Goal: Task Accomplishment & Management: Use online tool/utility

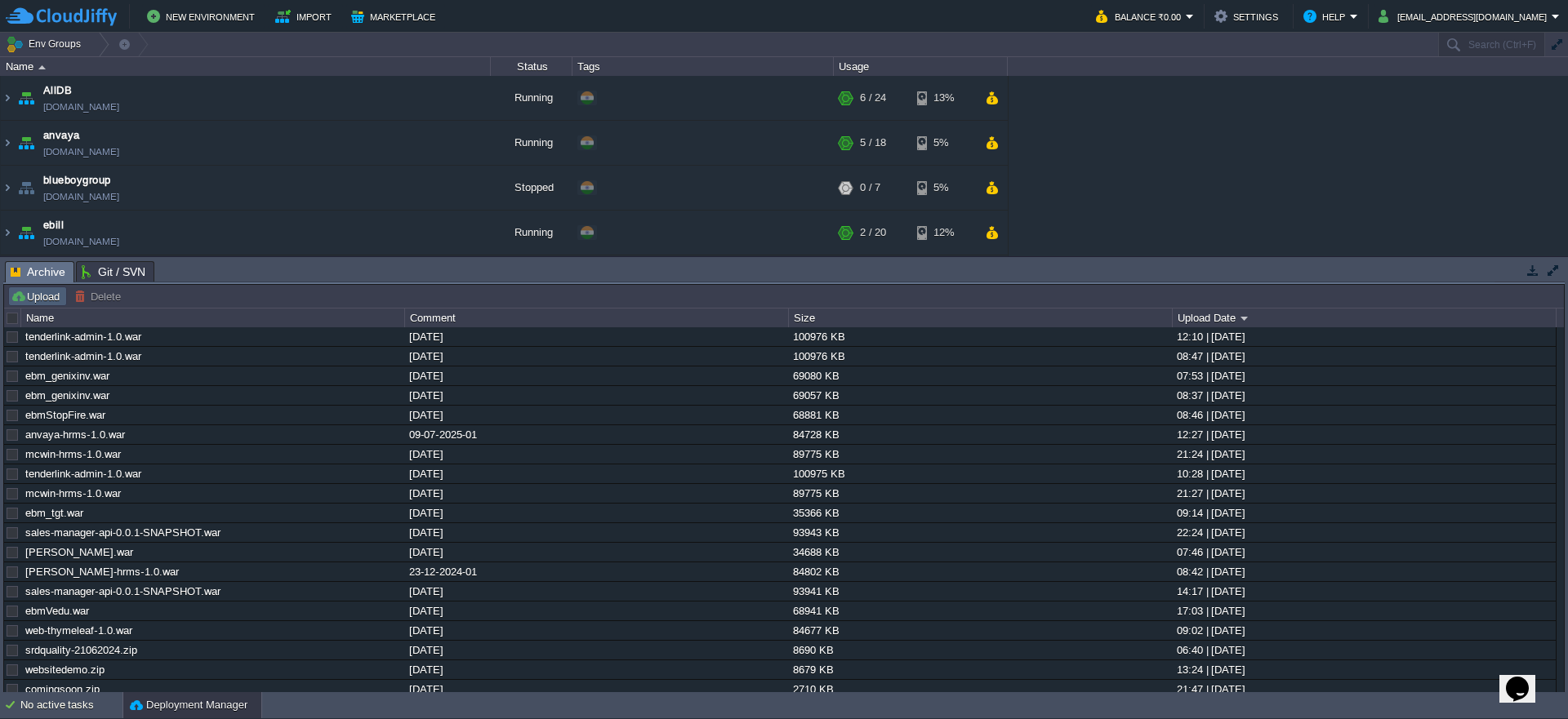
click at [24, 290] on button "Upload" at bounding box center [37, 297] width 54 height 15
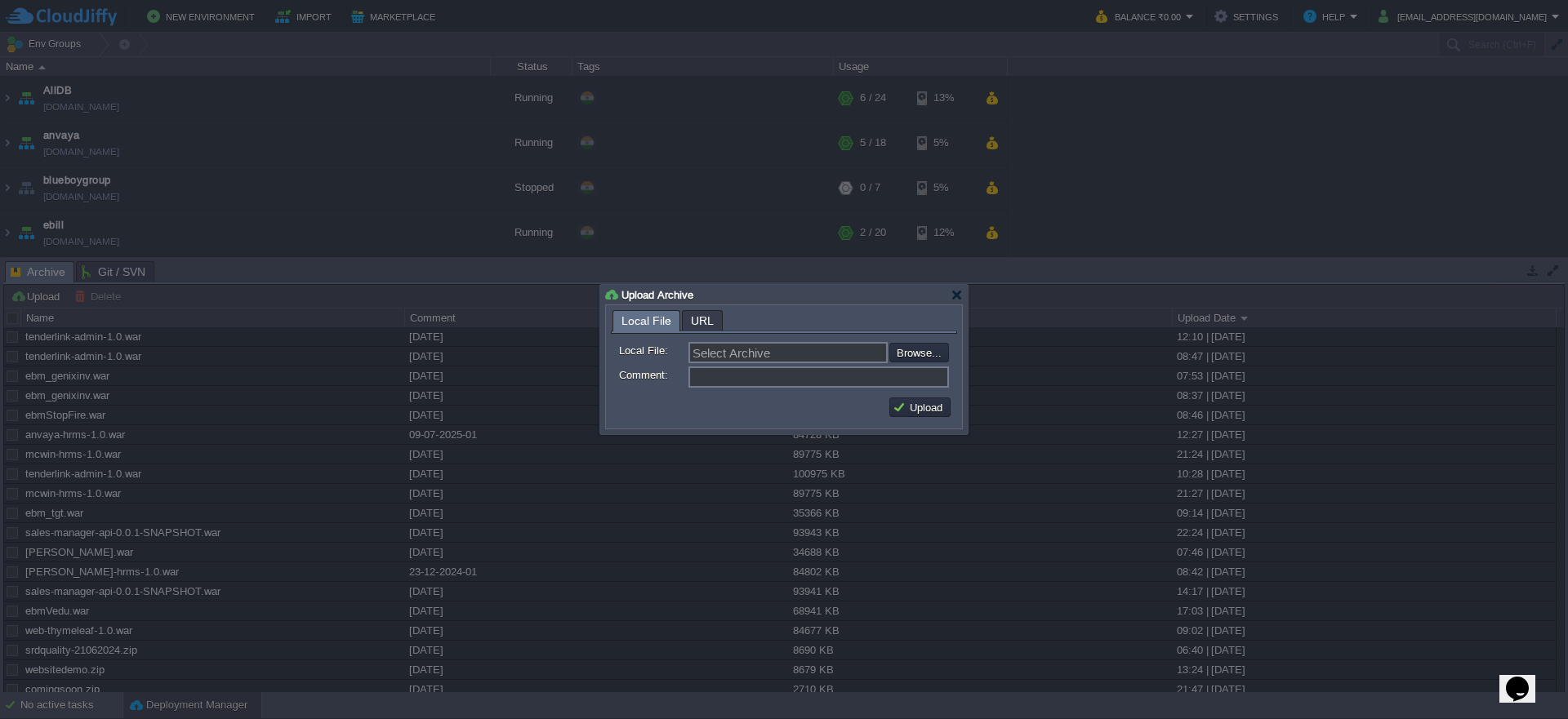
click at [932, 364] on form "Local File: Select Archive Browse... Comment:" at bounding box center [784, 362] width 346 height 57
click at [927, 357] on input "file" at bounding box center [845, 353] width 206 height 20
type input "C:\fakepath\tenderlink-admin-1.0.war"
type input "tenderlink-admin-1.0.war"
type input "31082025"
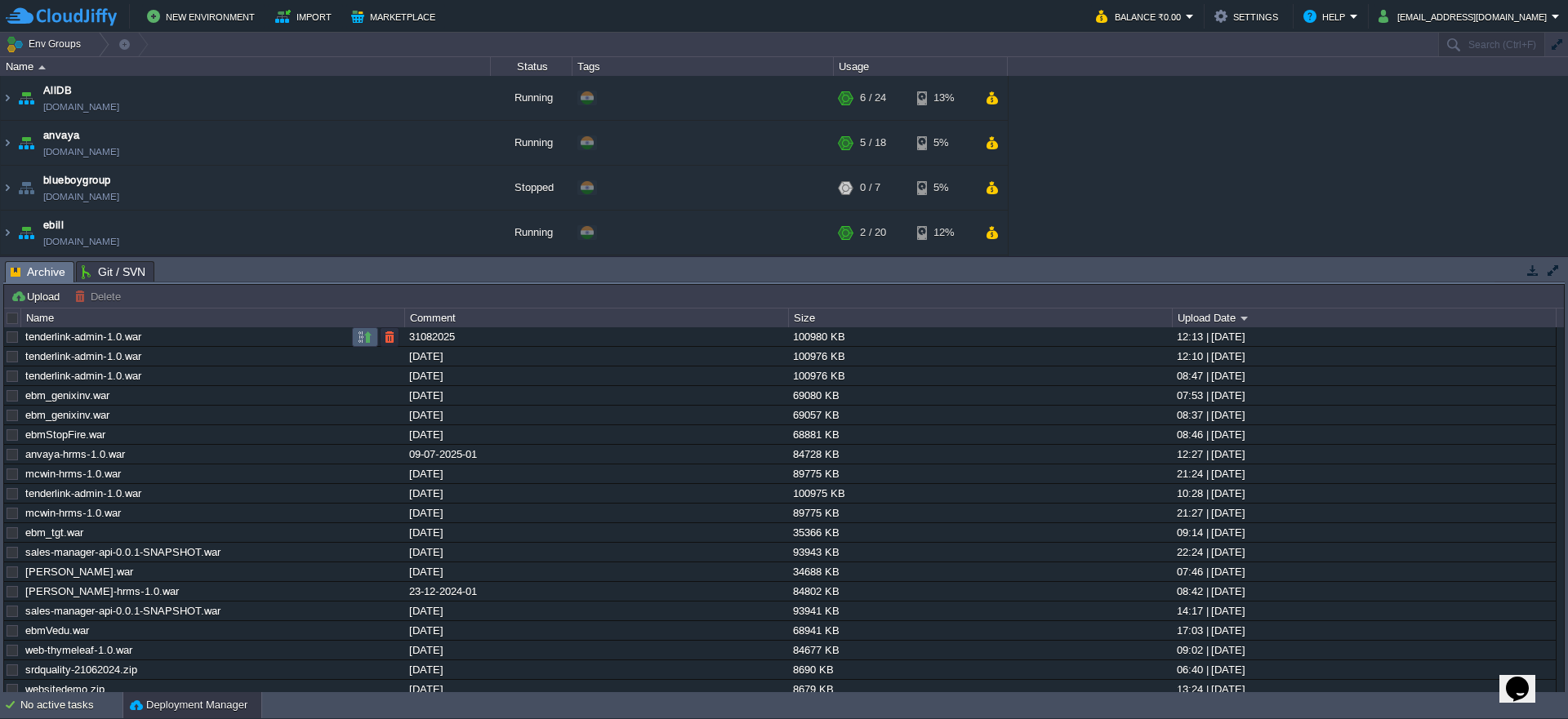
click at [359, 343] on button "button" at bounding box center [365, 337] width 15 height 15
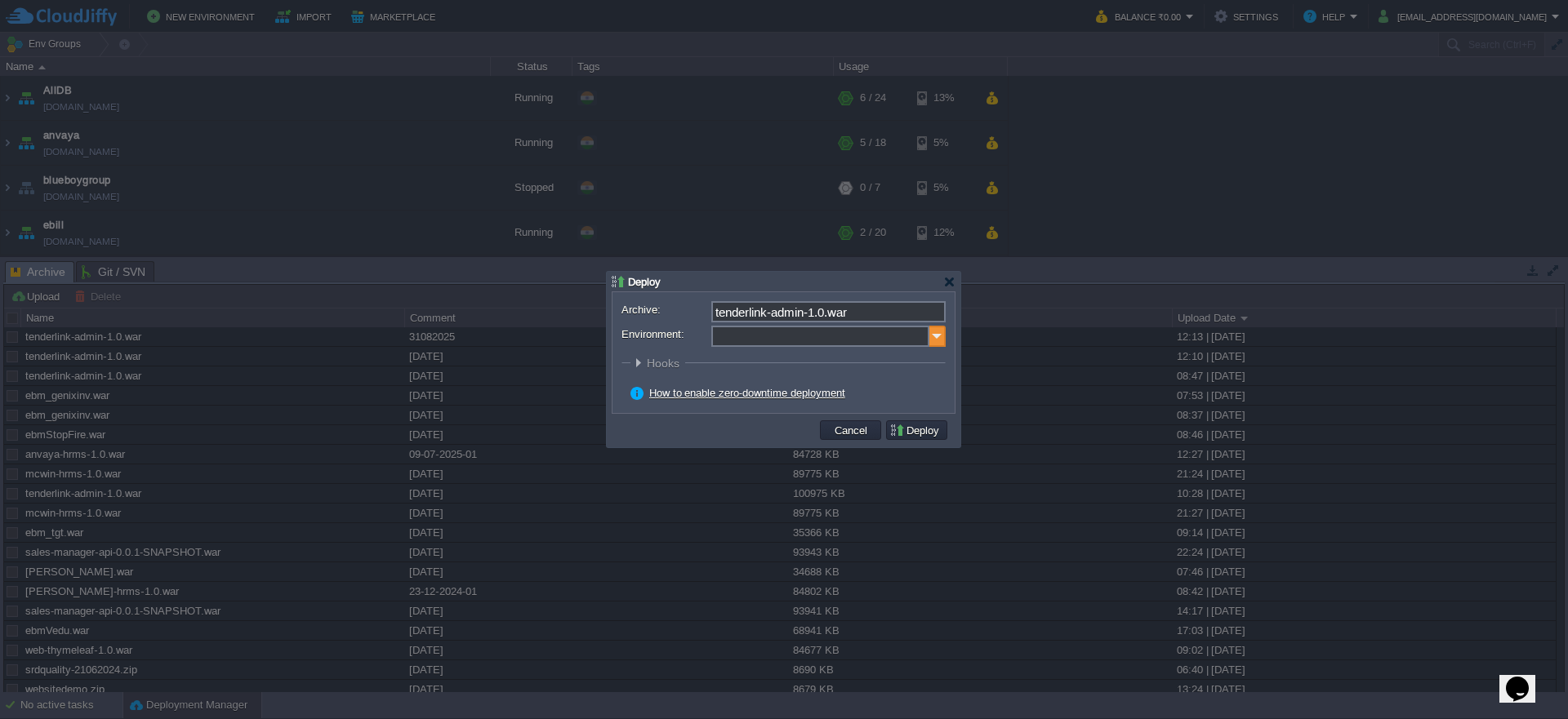
click at [936, 336] on img at bounding box center [937, 336] width 17 height 22
type input "Application Servers (tenderlink)"
click at [941, 431] on button "Deploy" at bounding box center [917, 430] width 55 height 15
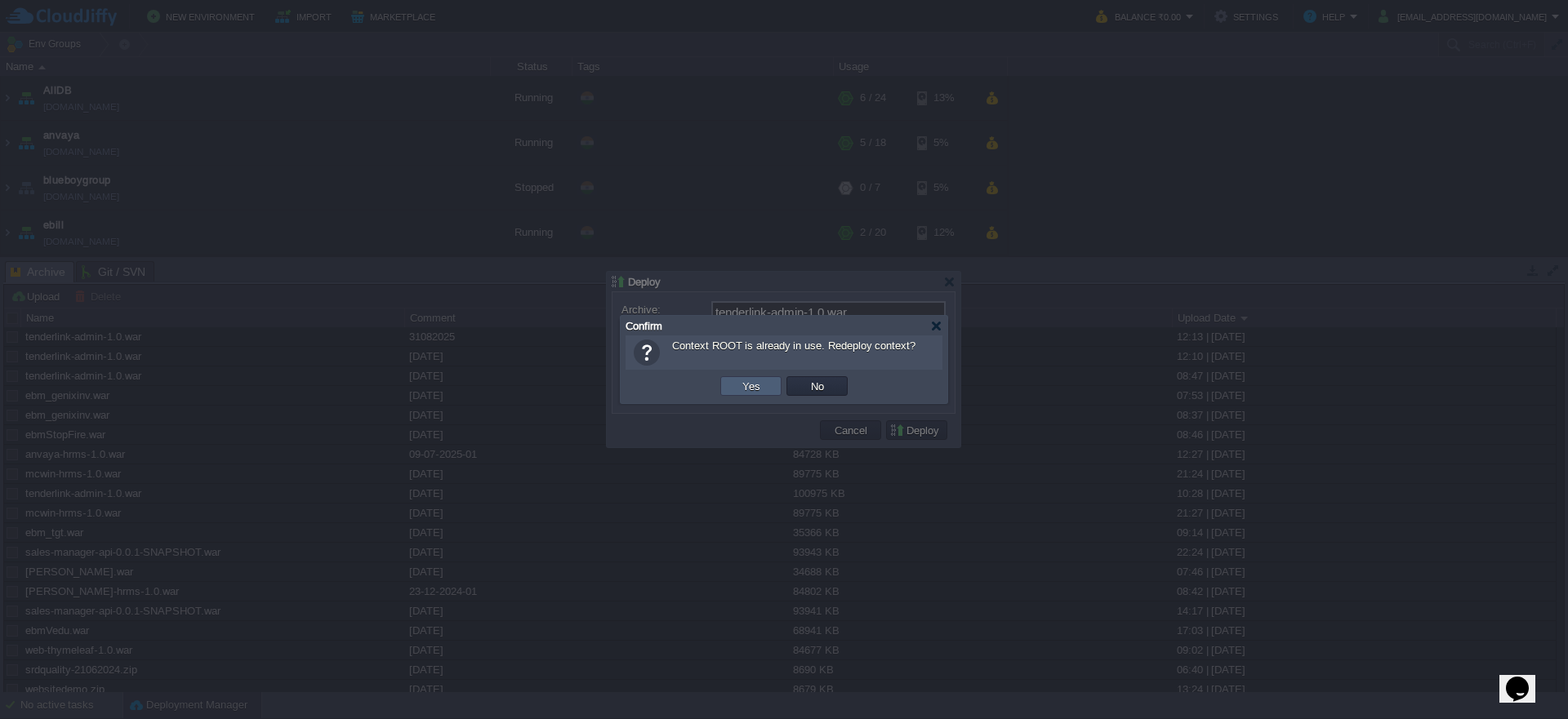
click at [735, 383] on td "Yes" at bounding box center [751, 386] width 61 height 20
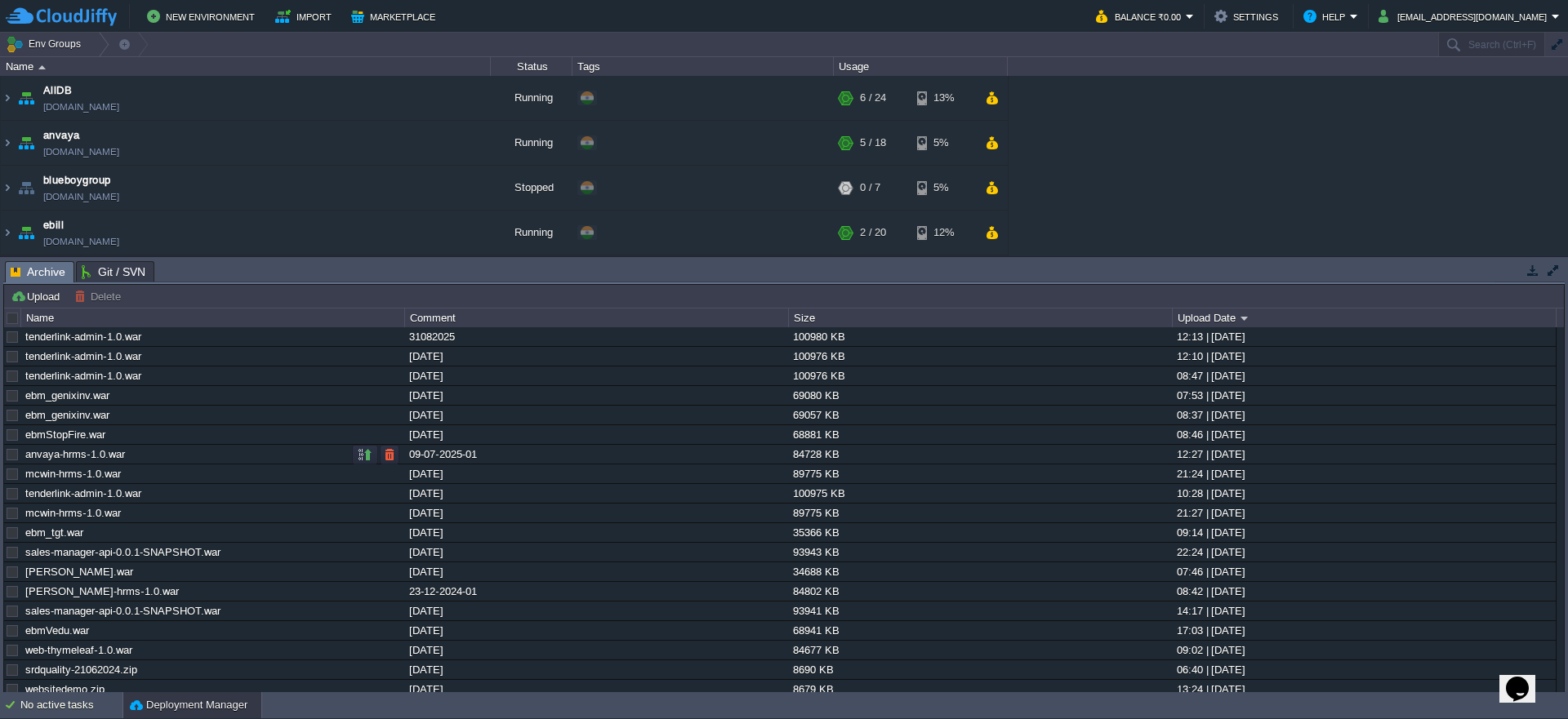
scroll to position [433, 0]
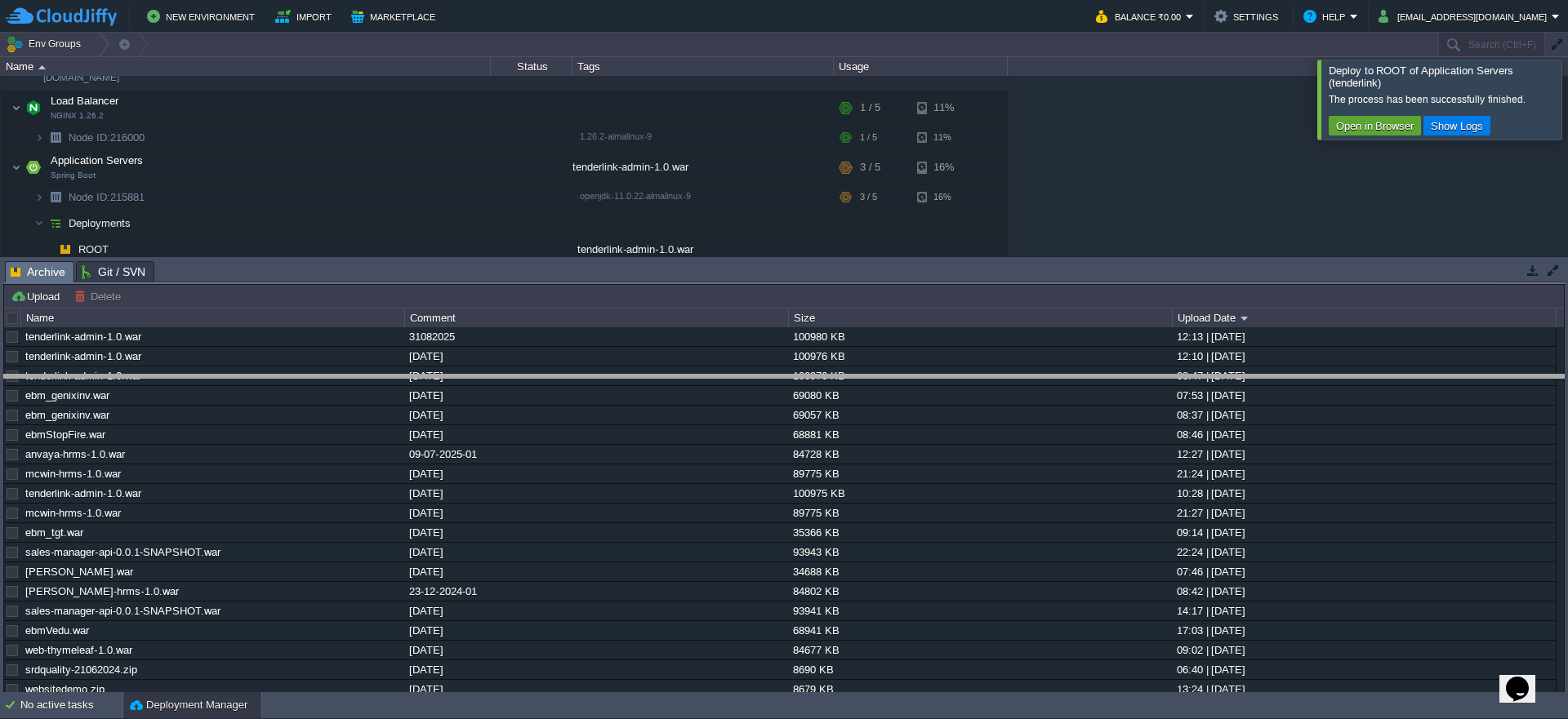
drag, startPoint x: 476, startPoint y: 277, endPoint x: 476, endPoint y: 407, distance: 130.0
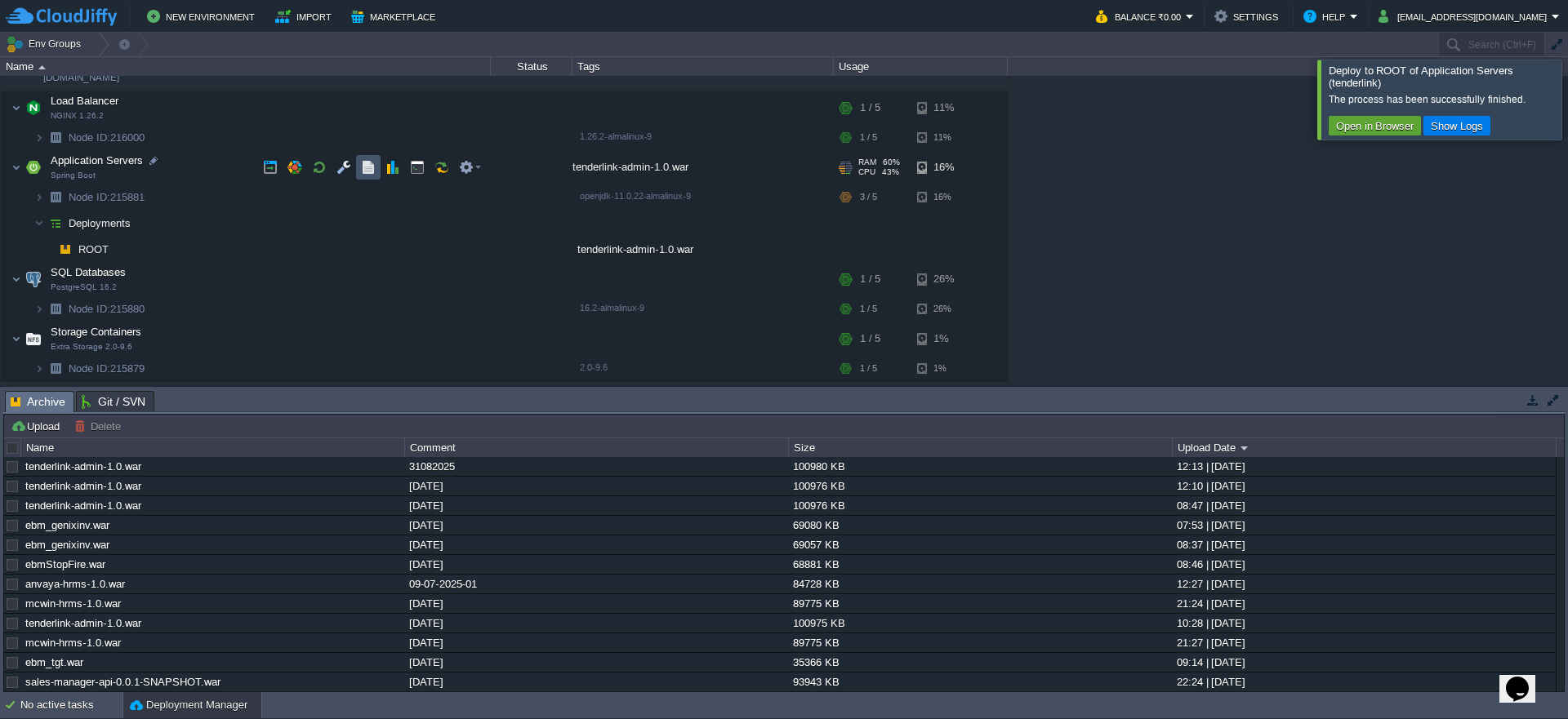
click at [365, 168] on button "button" at bounding box center [369, 167] width 15 height 15
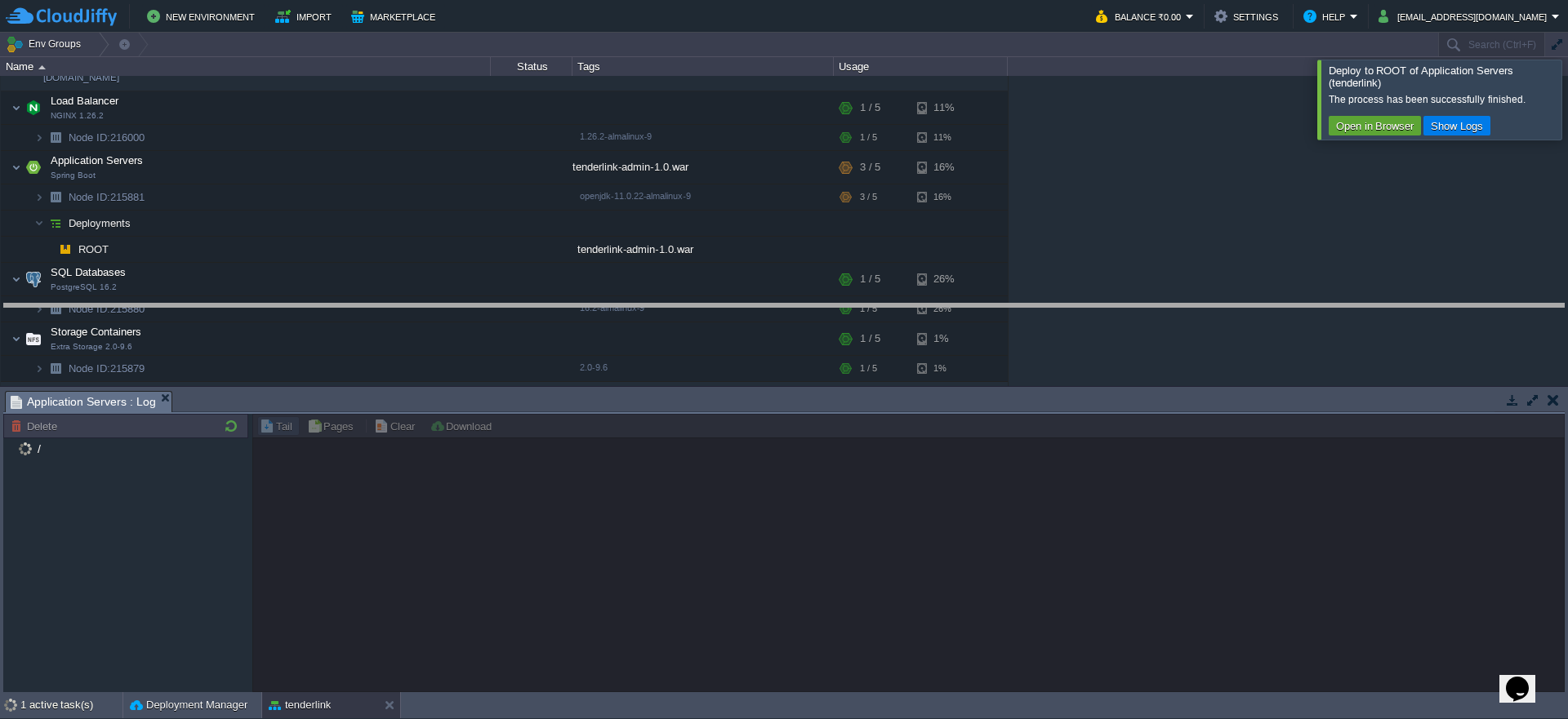
drag, startPoint x: 571, startPoint y: 398, endPoint x: 547, endPoint y: 261, distance: 139.1
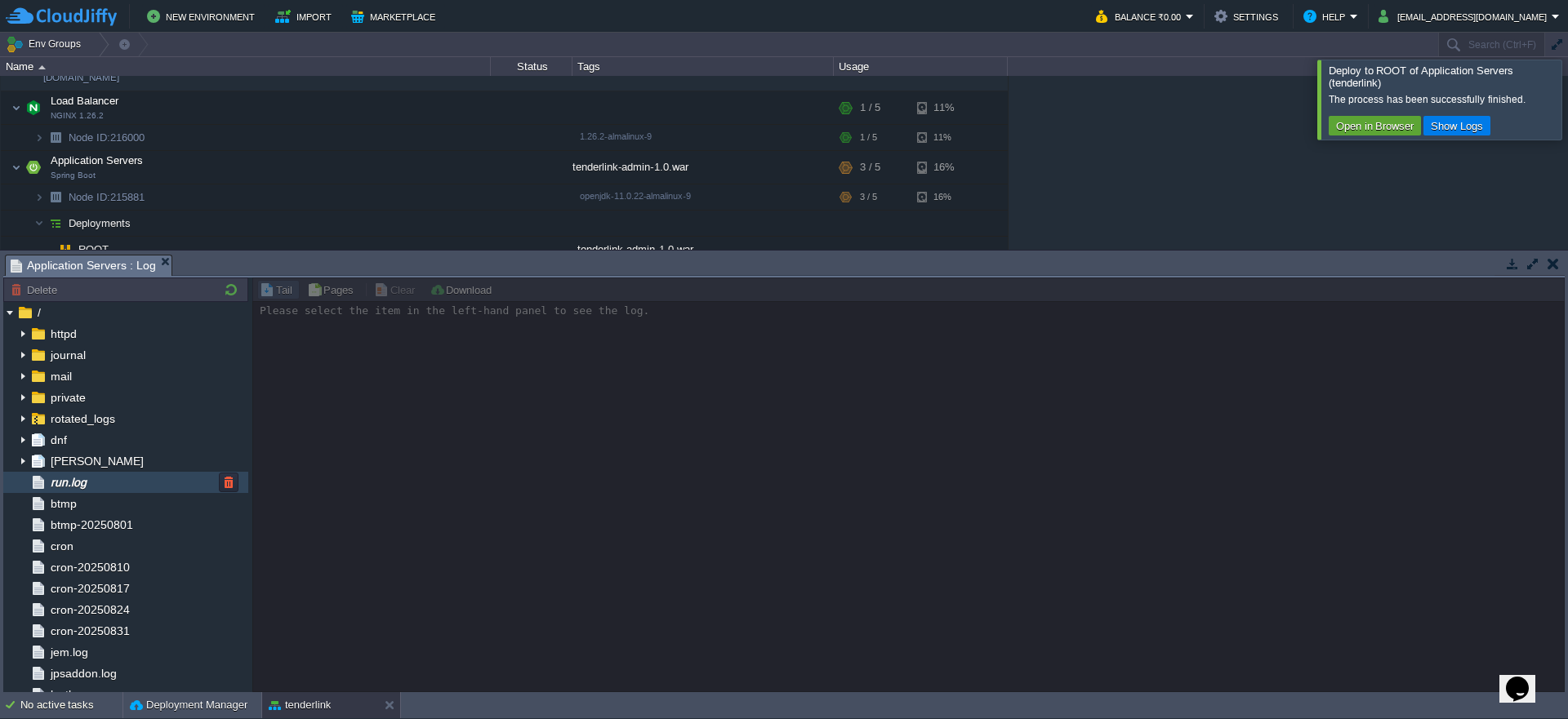
click at [86, 488] on span "run.log" at bounding box center [68, 482] width 41 height 15
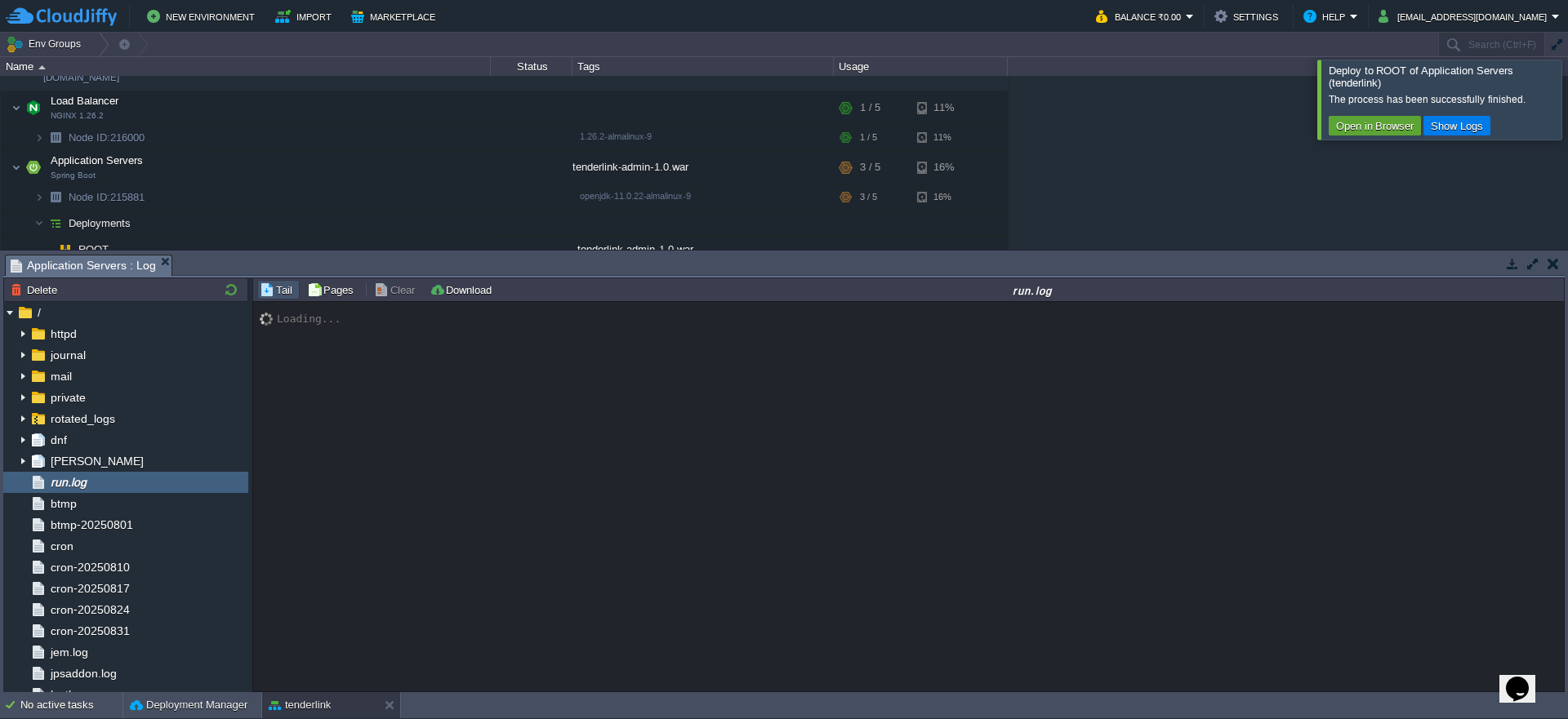
click at [1567, 109] on div at bounding box center [1587, 99] width 0 height 80
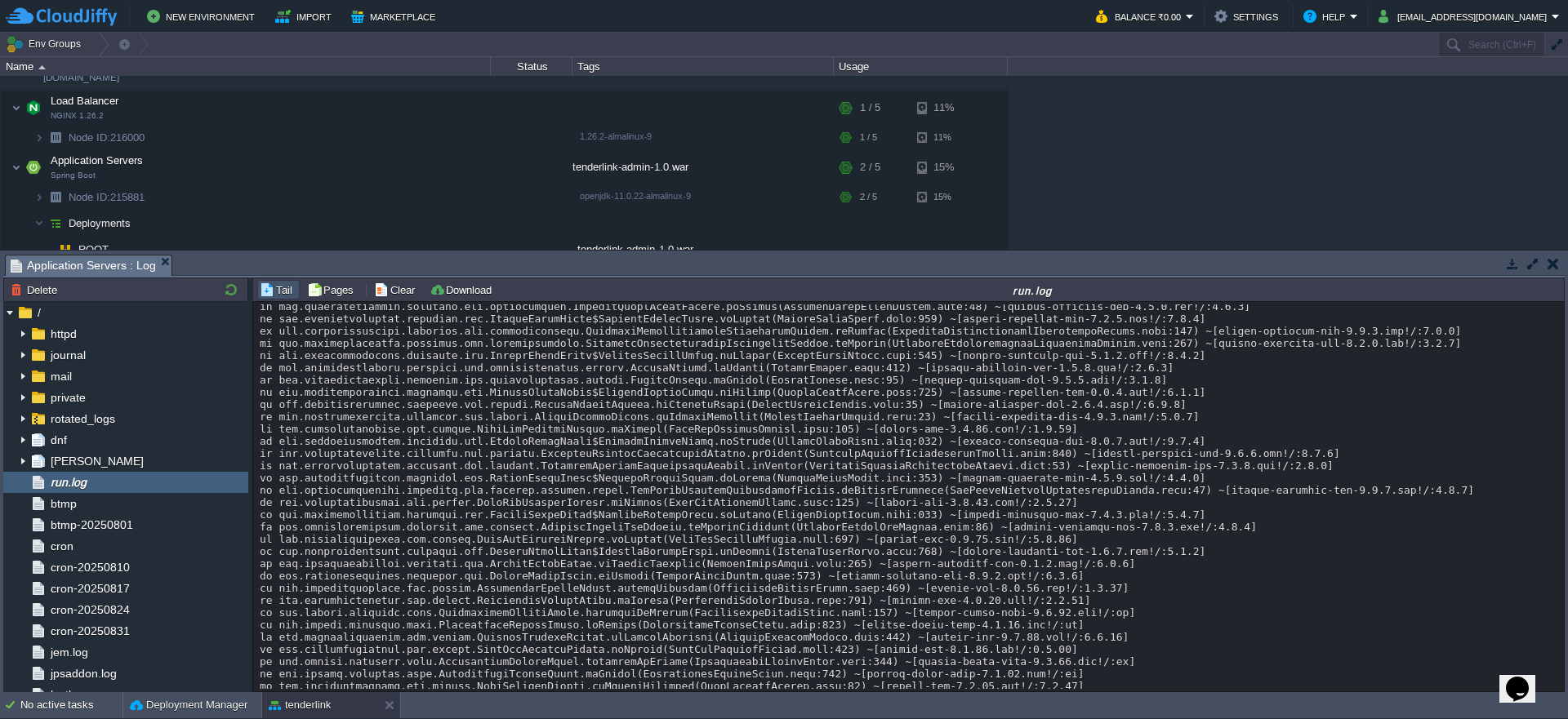
scroll to position [13275, 0]
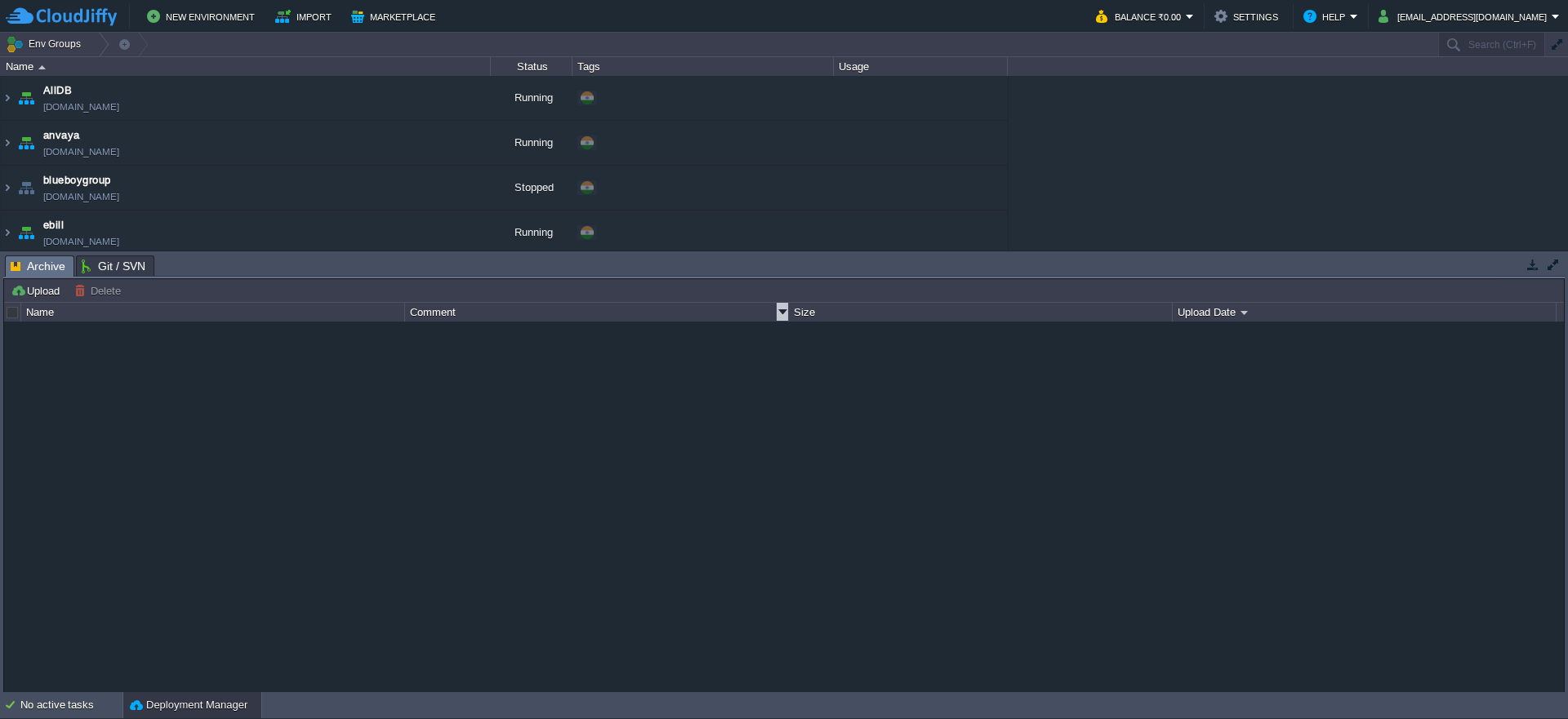
click at [607, 318] on div "Comment" at bounding box center [597, 312] width 382 height 19
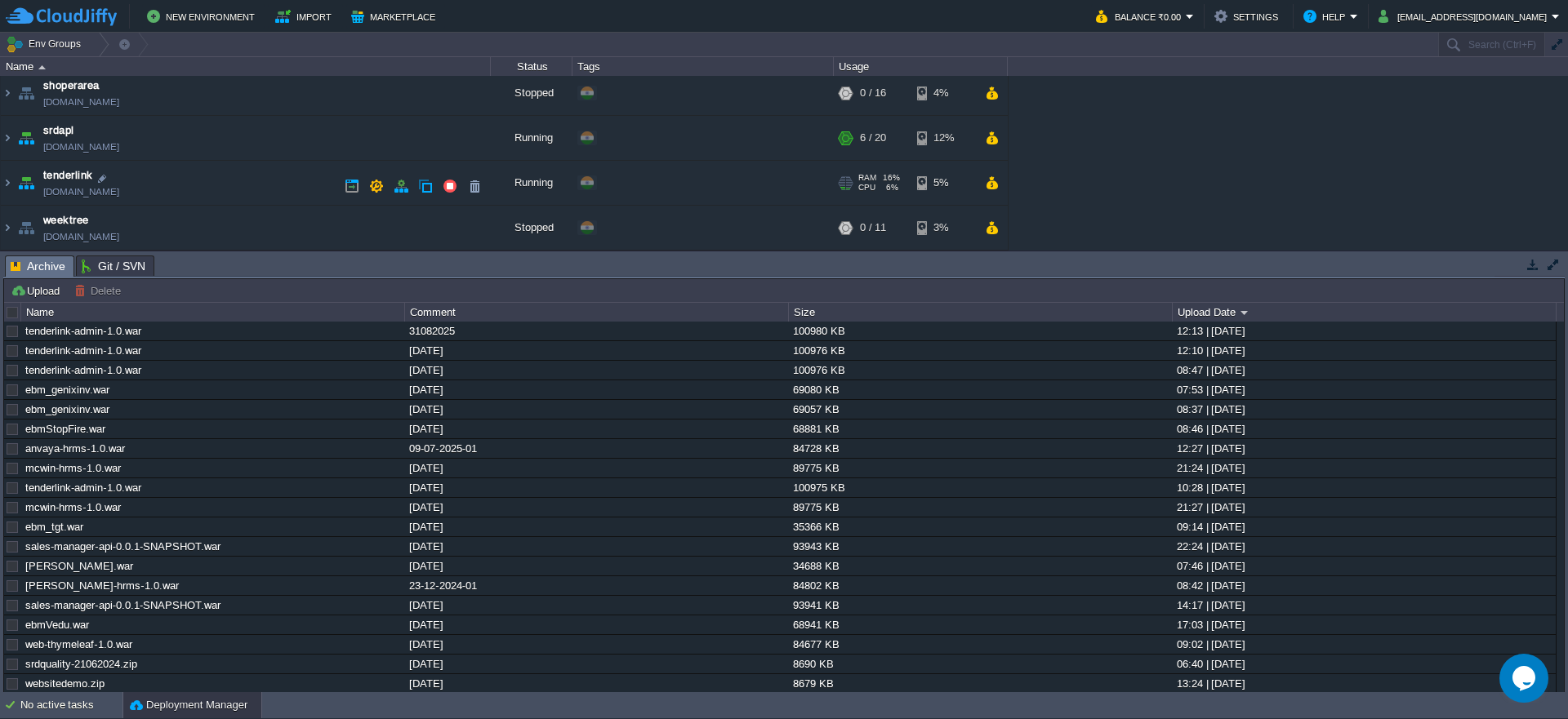
scroll to position [319, 0]
click at [9, 182] on img at bounding box center [7, 182] width 13 height 44
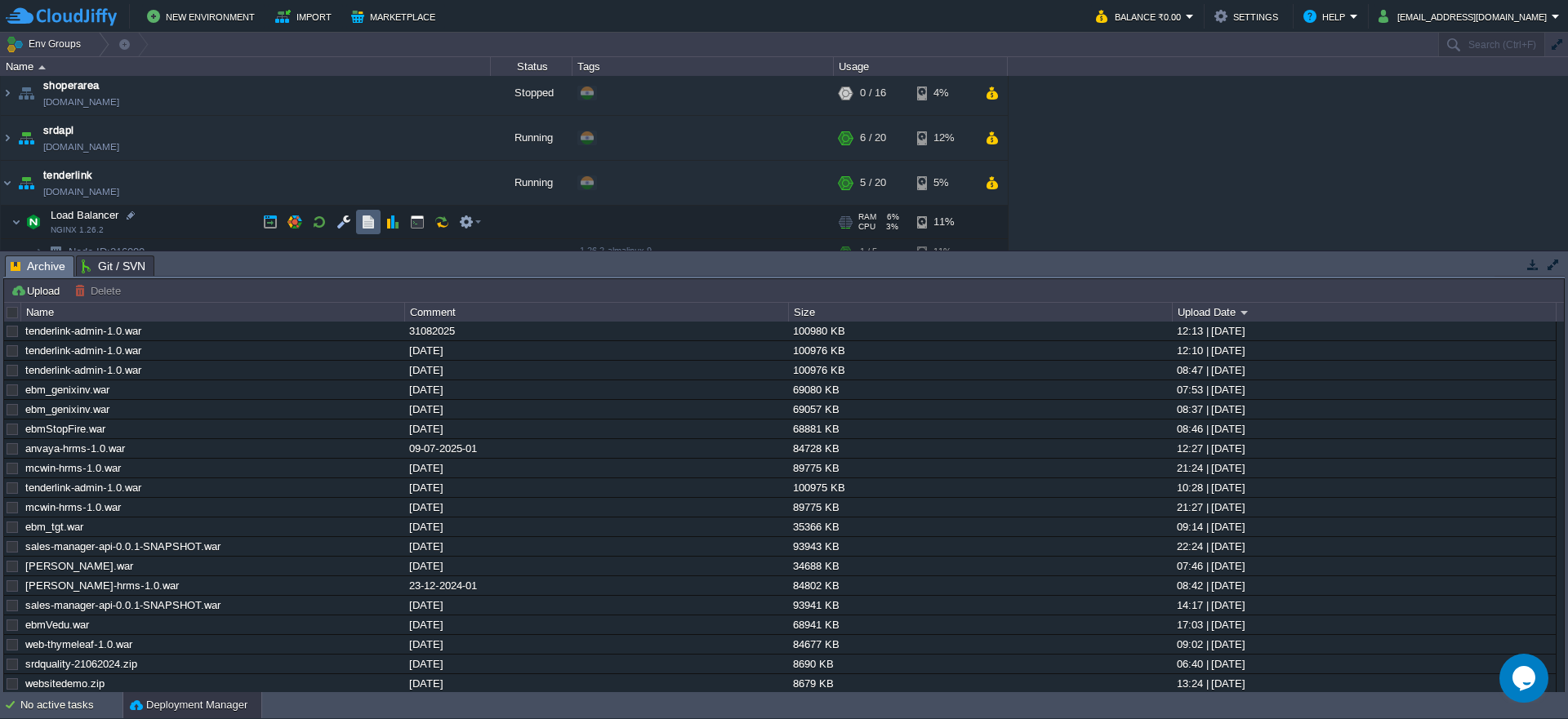
click at [375, 224] on button "button" at bounding box center [369, 222] width 15 height 15
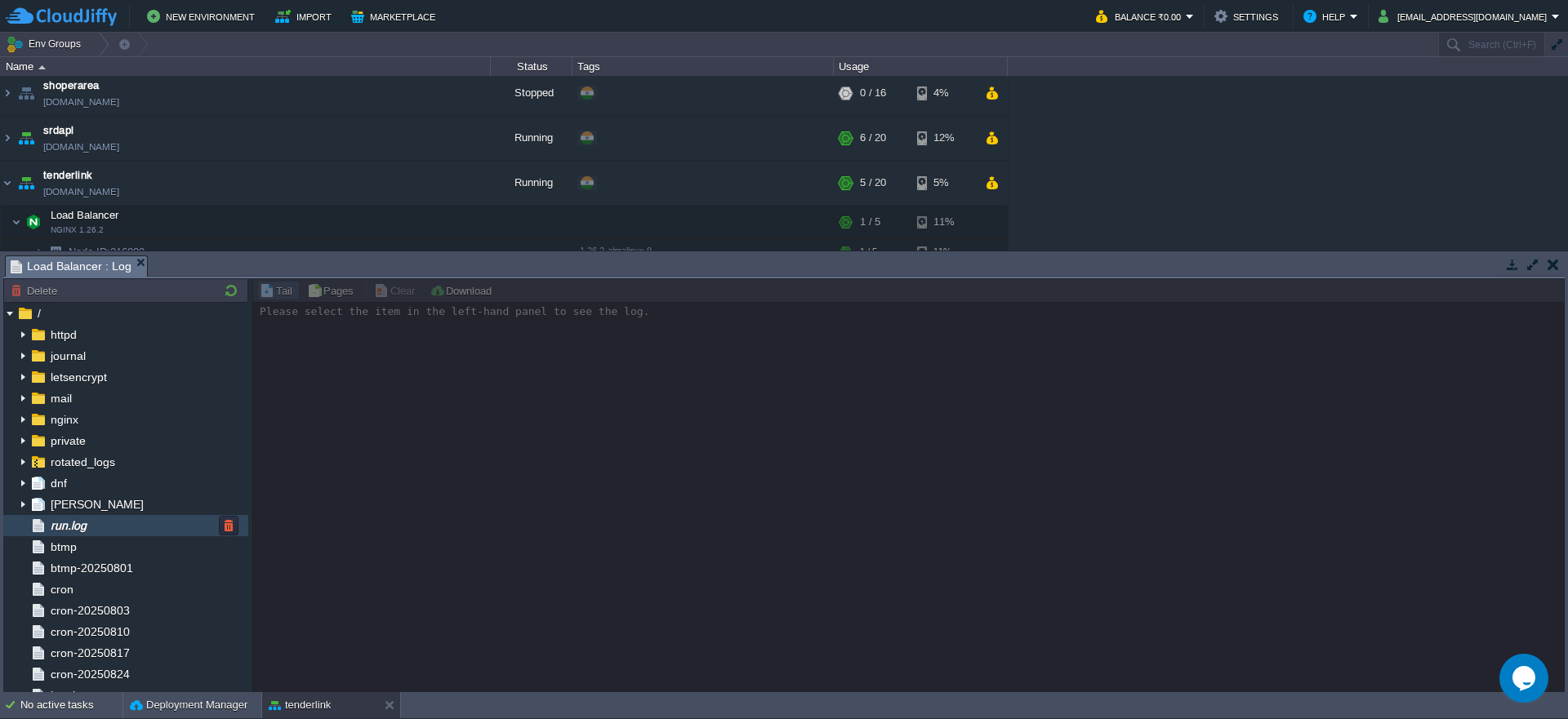
click at [123, 518] on div "run.log" at bounding box center [126, 526] width 245 height 22
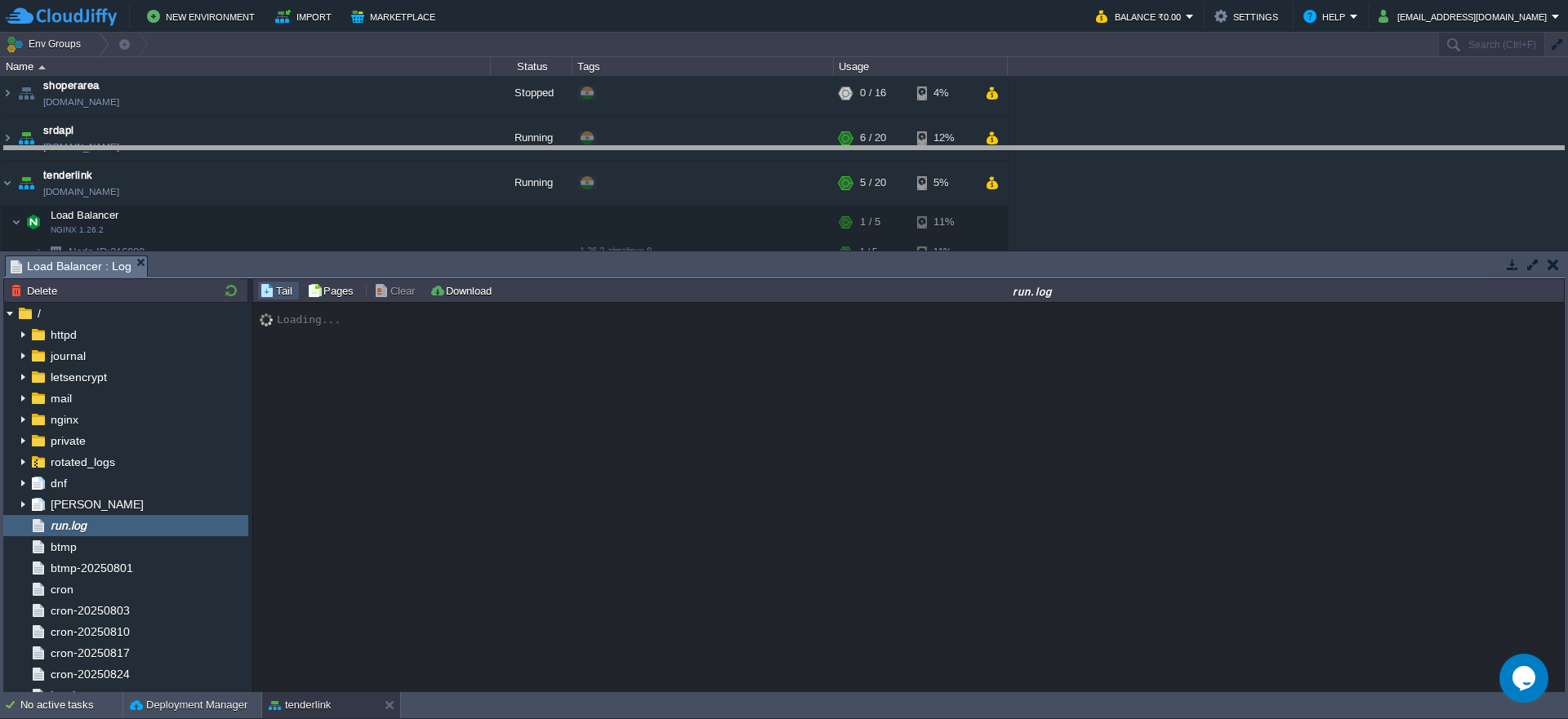
drag, startPoint x: 714, startPoint y: 260, endPoint x: 698, endPoint y: 132, distance: 129.0
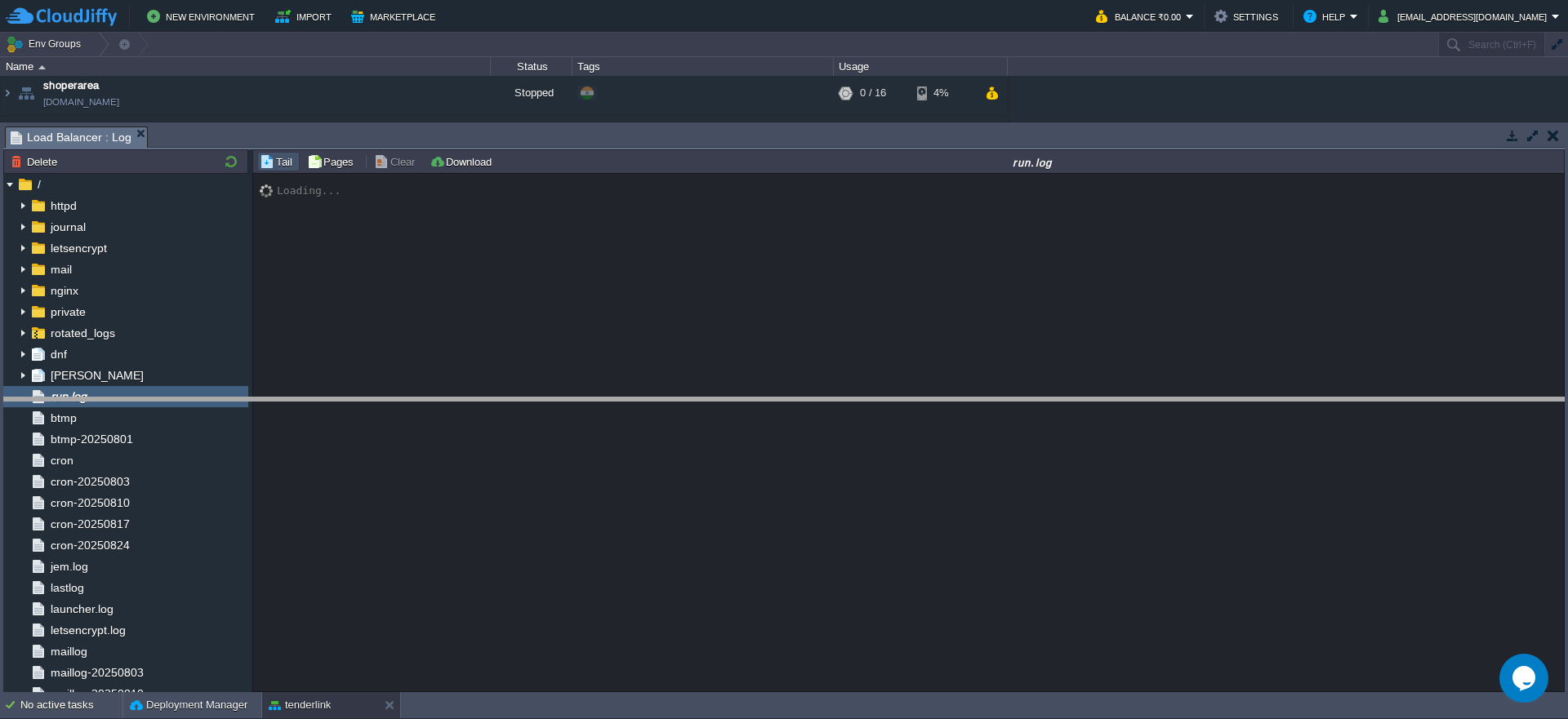
drag, startPoint x: 669, startPoint y: 128, endPoint x: 631, endPoint y: 409, distance: 283.6
click at [631, 409] on body "New Environment Import Marketplace Bonus ₹0.00 Upgrade Account Balance ₹0.00 Se…" at bounding box center [784, 360] width 1568 height 719
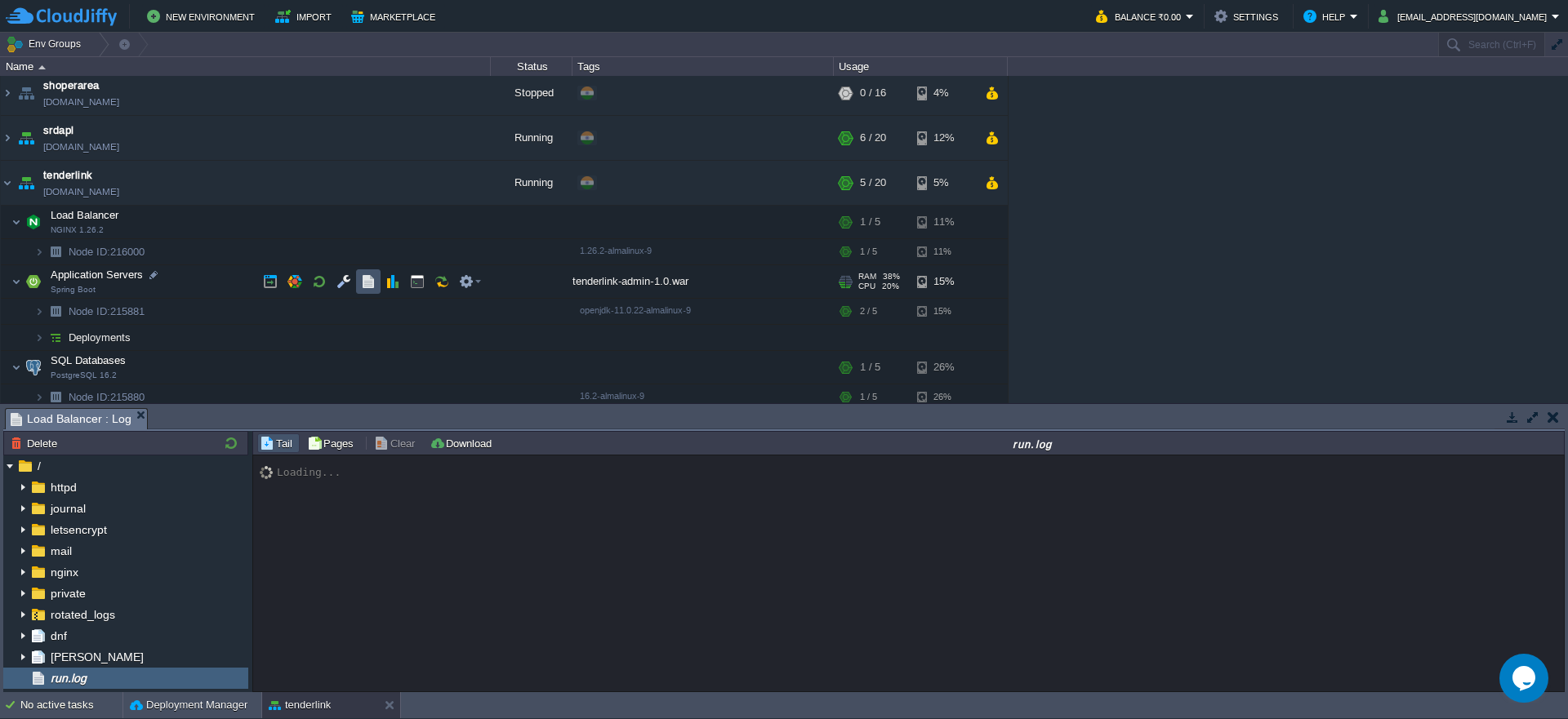
click at [361, 284] on button "button" at bounding box center [369, 282] width 15 height 15
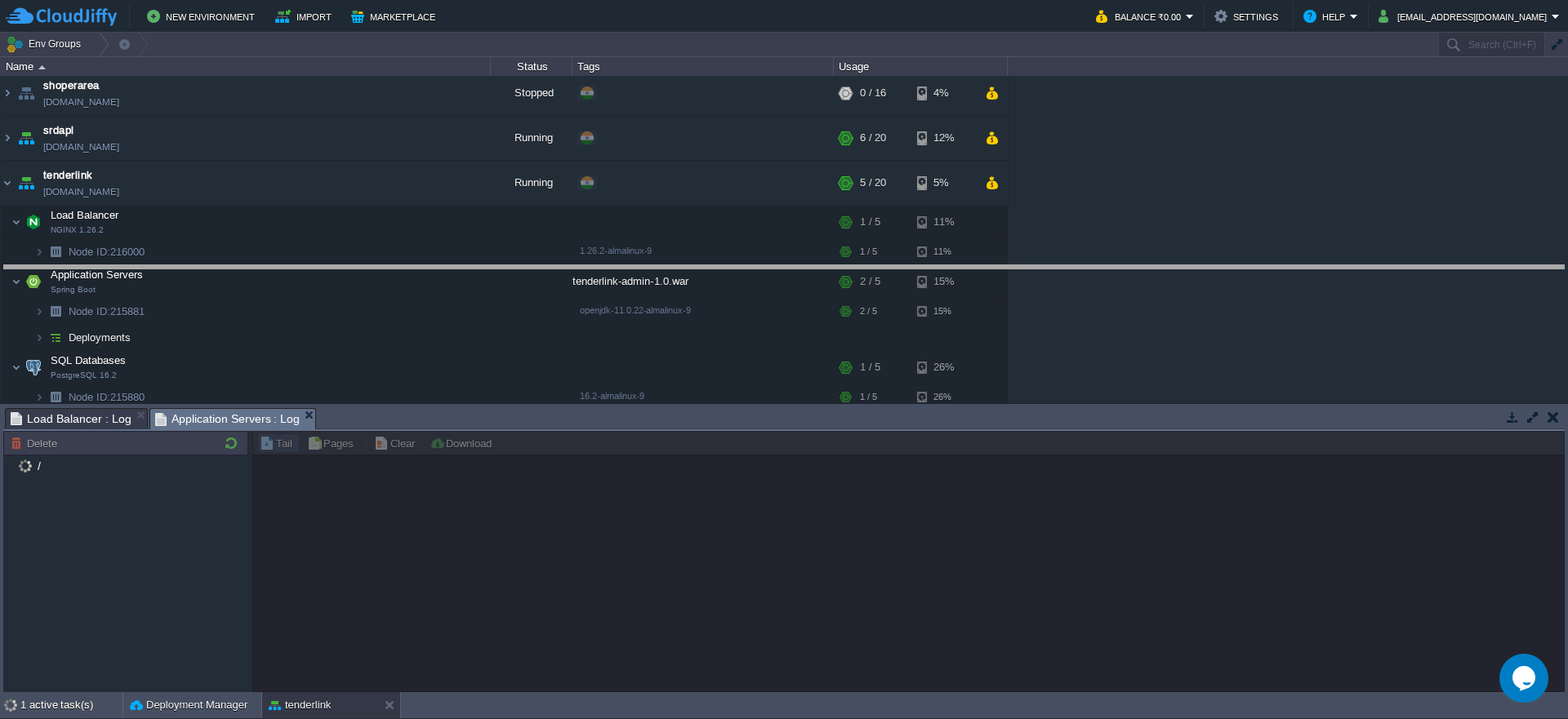
drag, startPoint x: 631, startPoint y: 417, endPoint x: 598, endPoint y: 275, distance: 145.8
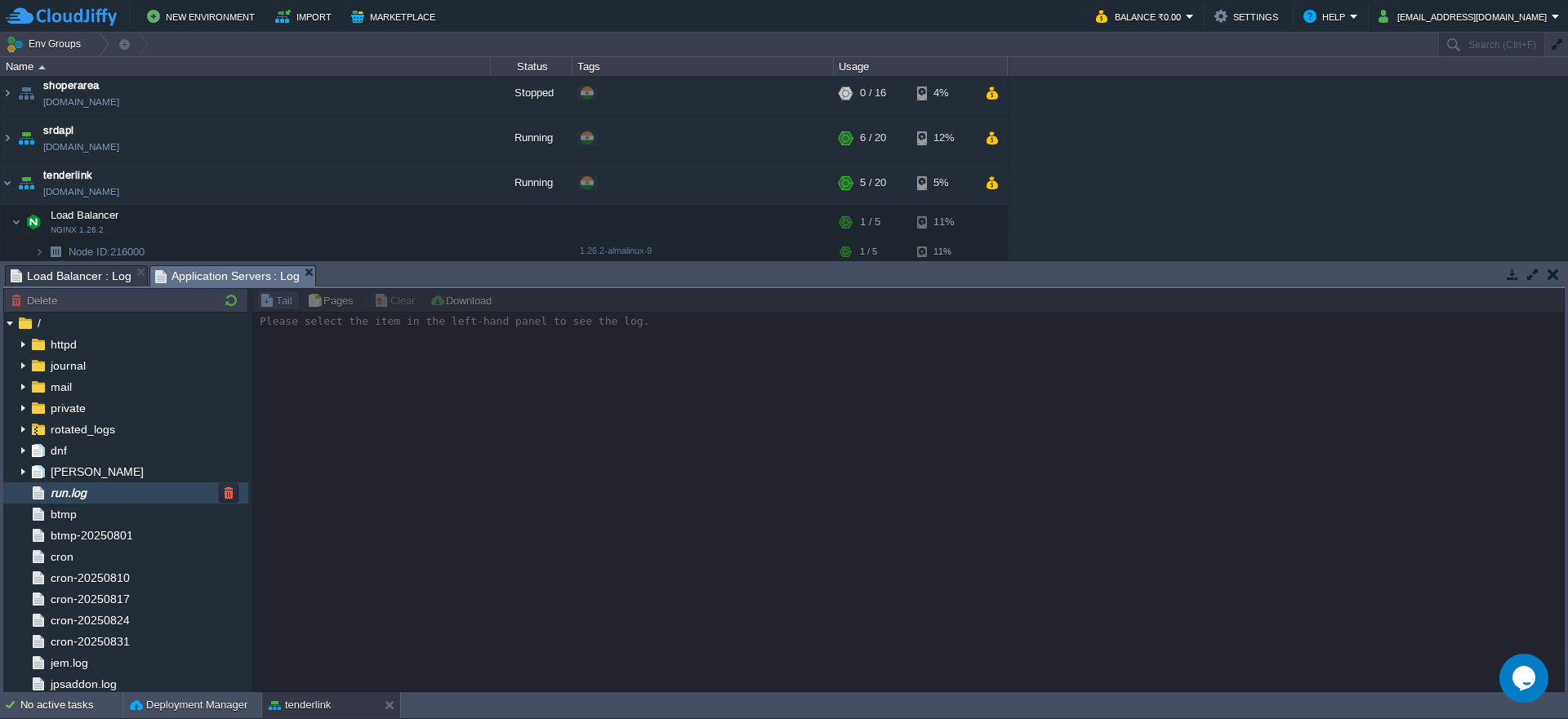
click at [61, 493] on span "run.log" at bounding box center [68, 493] width 41 height 15
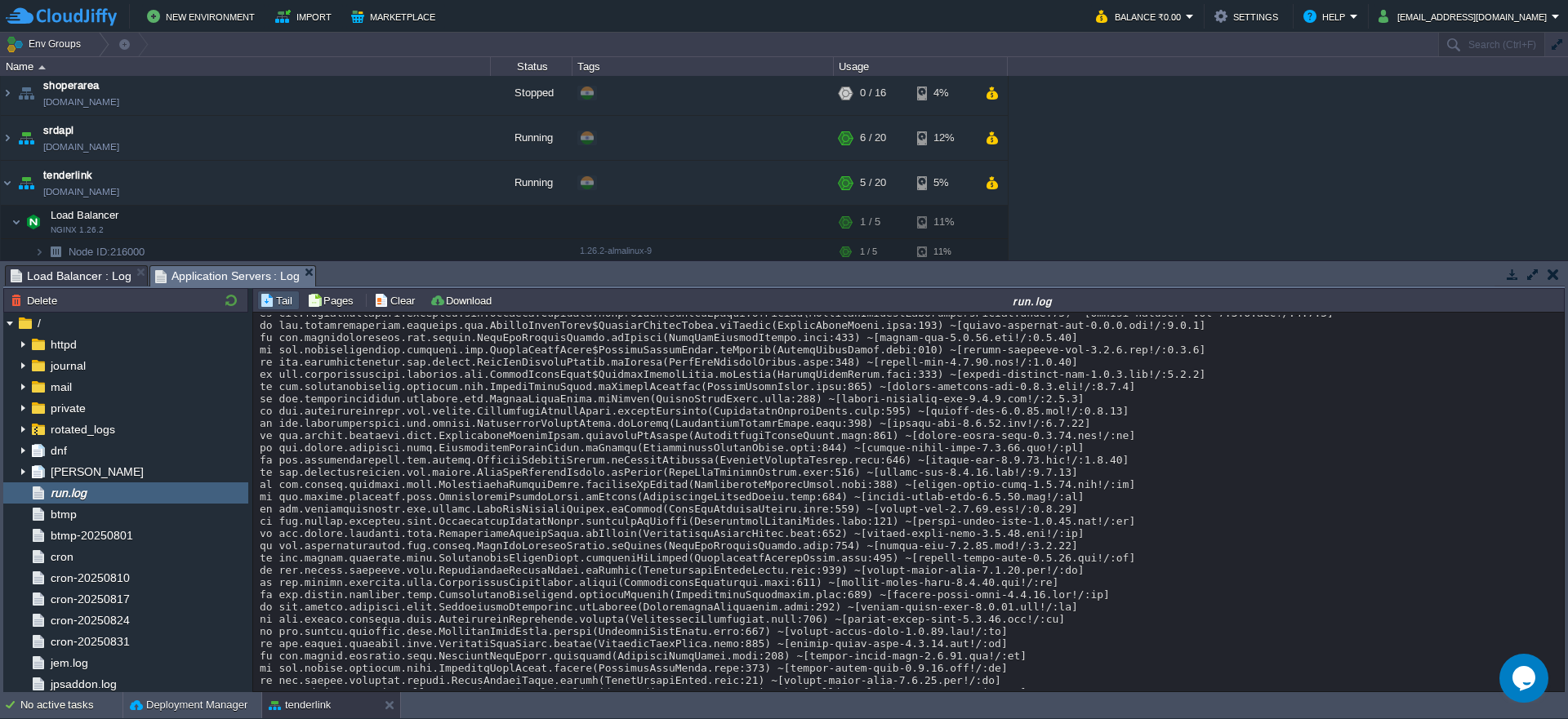
scroll to position [0, 0]
